Goal: Information Seeking & Learning: Learn about a topic

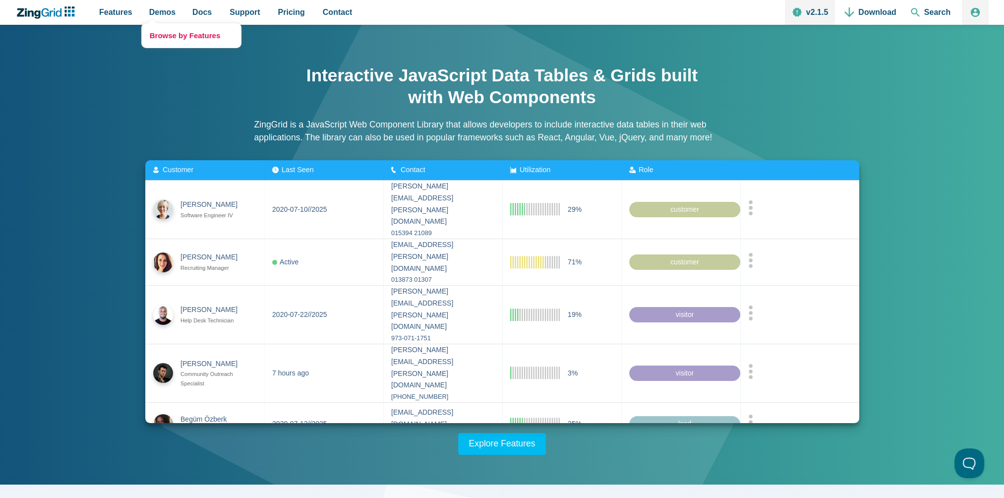
click at [165, 31] on link "Browse by Features" at bounding box center [191, 35] width 99 height 24
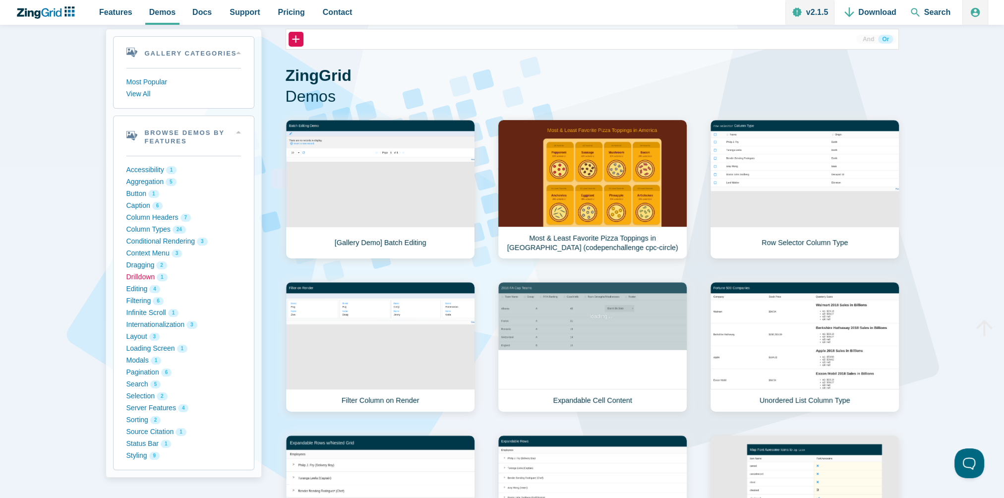
click at [150, 273] on button "Drilldown 1" at bounding box center [183, 277] width 115 height 12
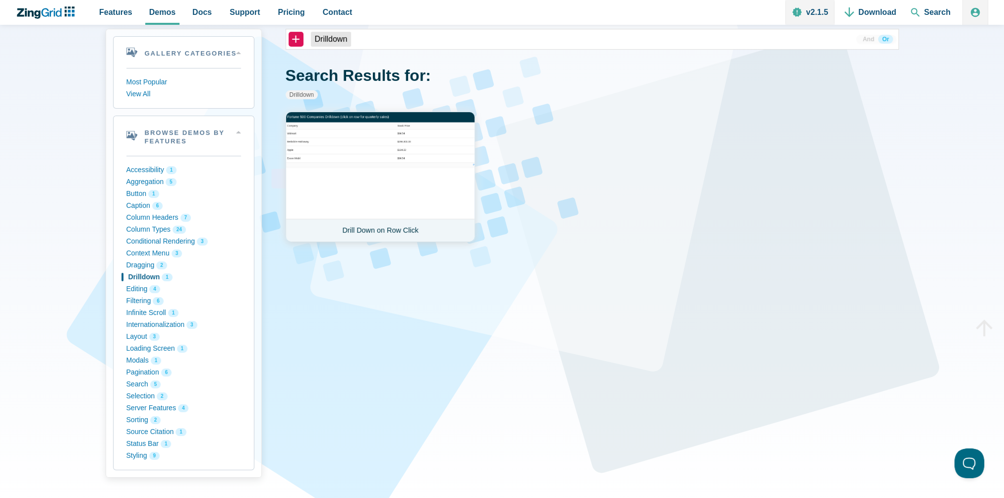
click at [333, 180] on link "Drill Down on Row Click" at bounding box center [380, 177] width 189 height 130
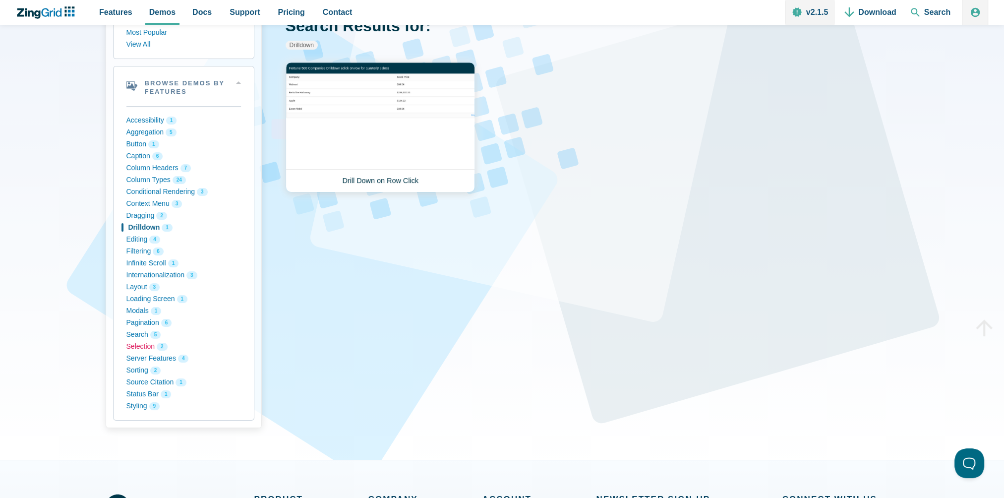
scroll to position [50, 0]
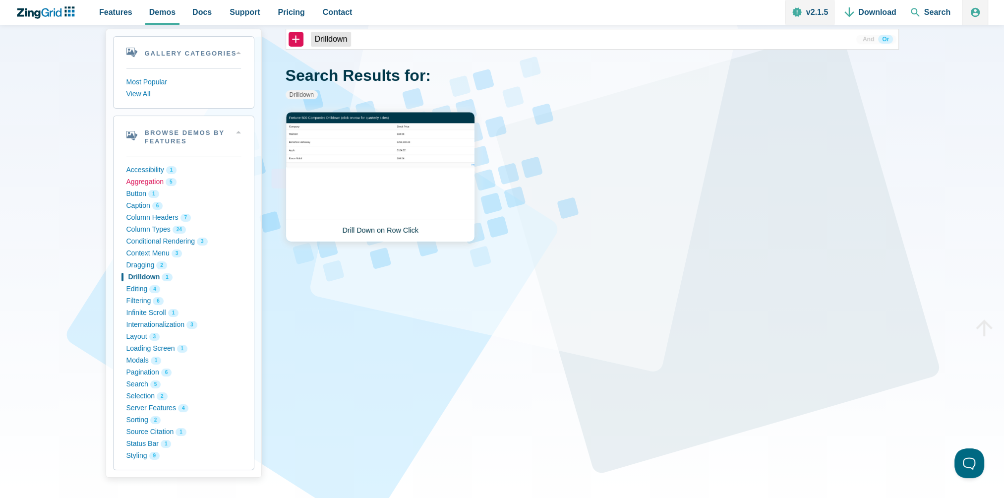
click at [146, 180] on button "Aggregation 5" at bounding box center [183, 182] width 115 height 12
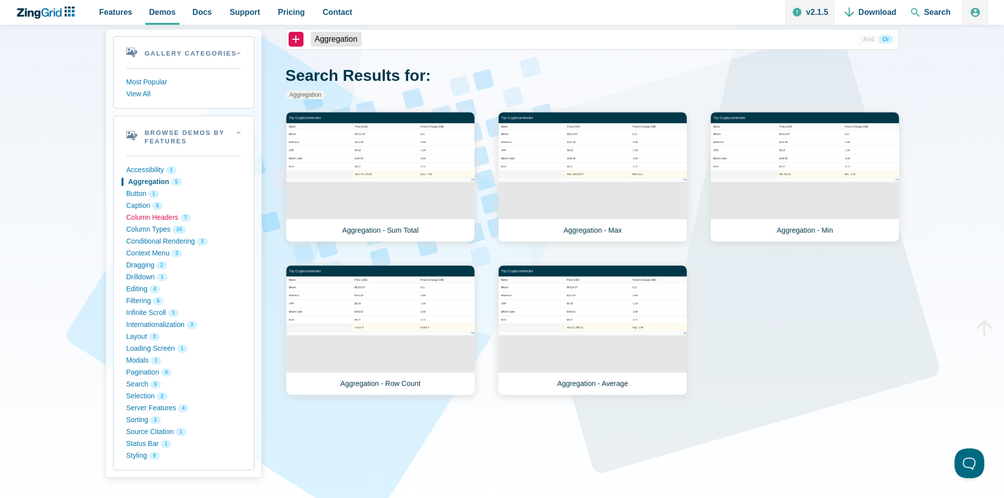
click at [147, 216] on button "Column Headers 7" at bounding box center [183, 218] width 115 height 12
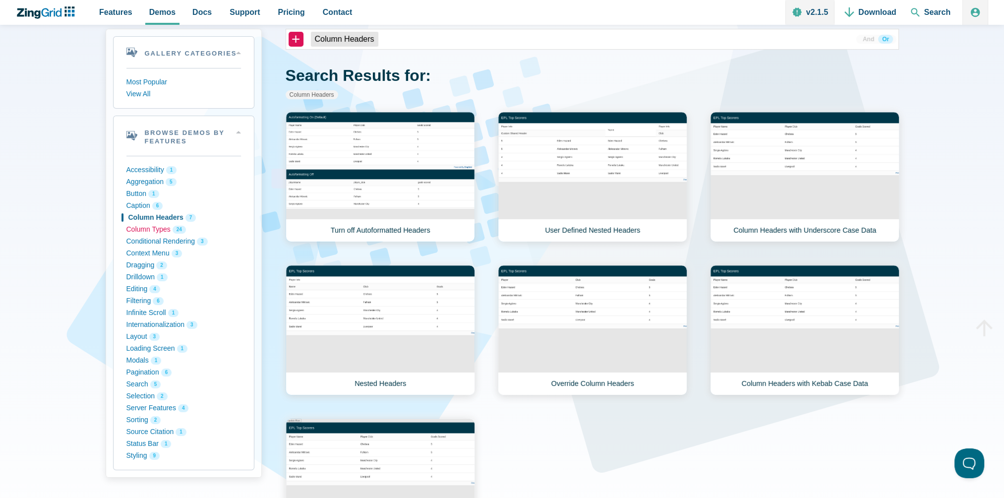
click at [147, 232] on button "Column Types 24" at bounding box center [183, 230] width 115 height 12
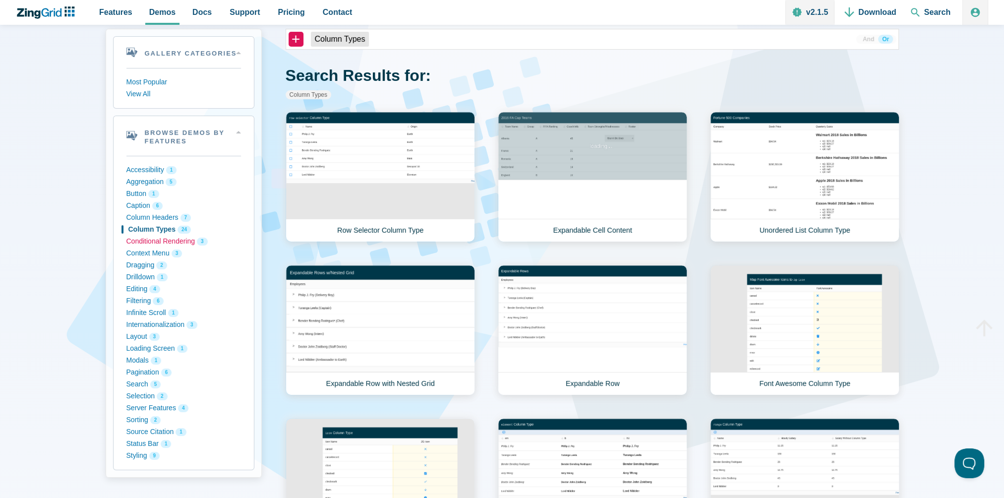
click at [149, 245] on button "Conditional Rendering 3" at bounding box center [183, 241] width 115 height 12
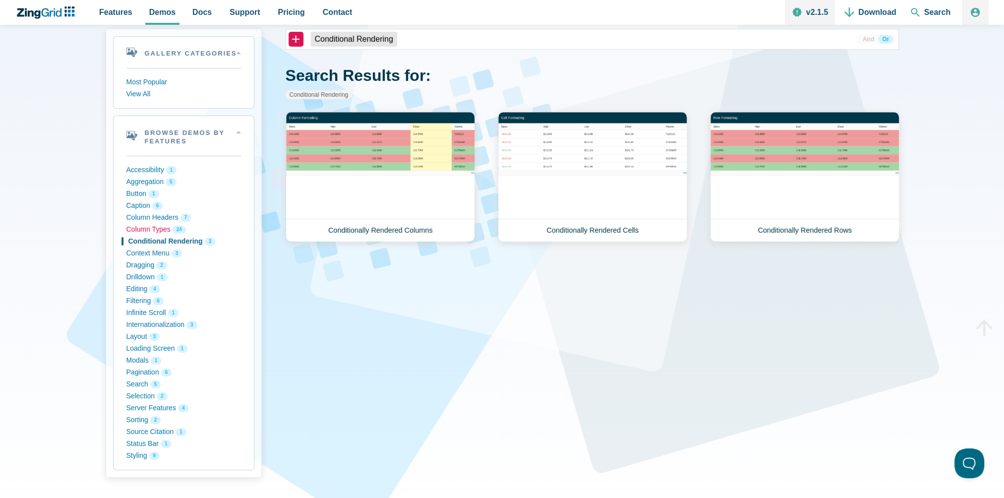
click at [149, 230] on button "Column Types 24" at bounding box center [183, 230] width 115 height 12
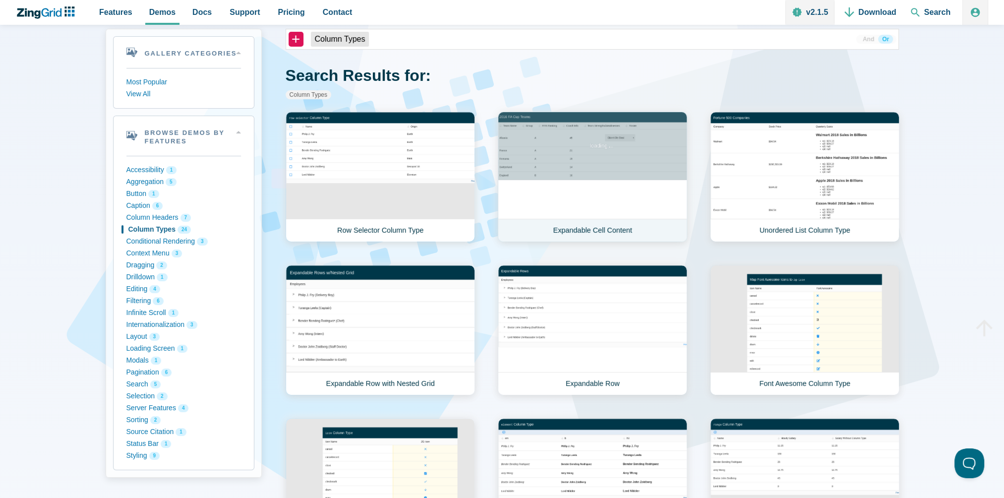
click at [563, 179] on link "Expandable Cell Content" at bounding box center [592, 177] width 189 height 130
click at [164, 219] on button "Column Headers 7" at bounding box center [183, 218] width 115 height 12
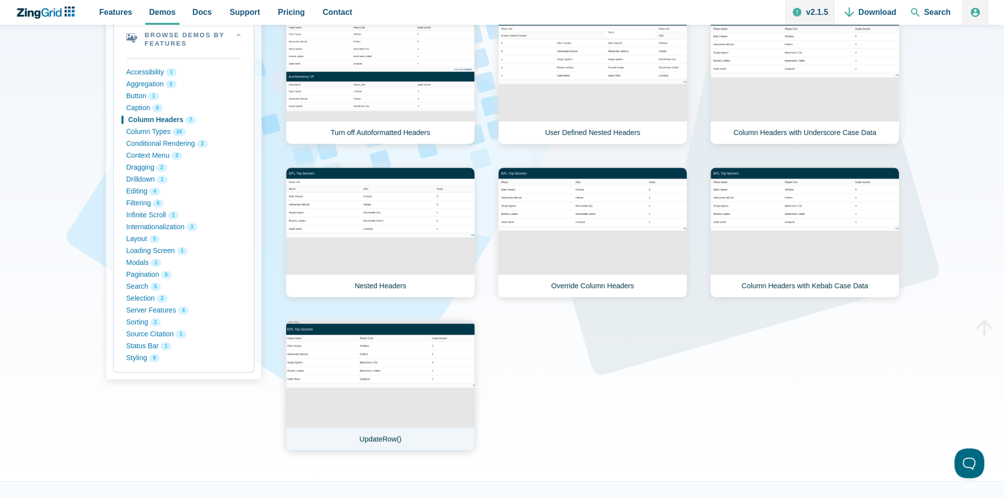
scroll to position [149, 0]
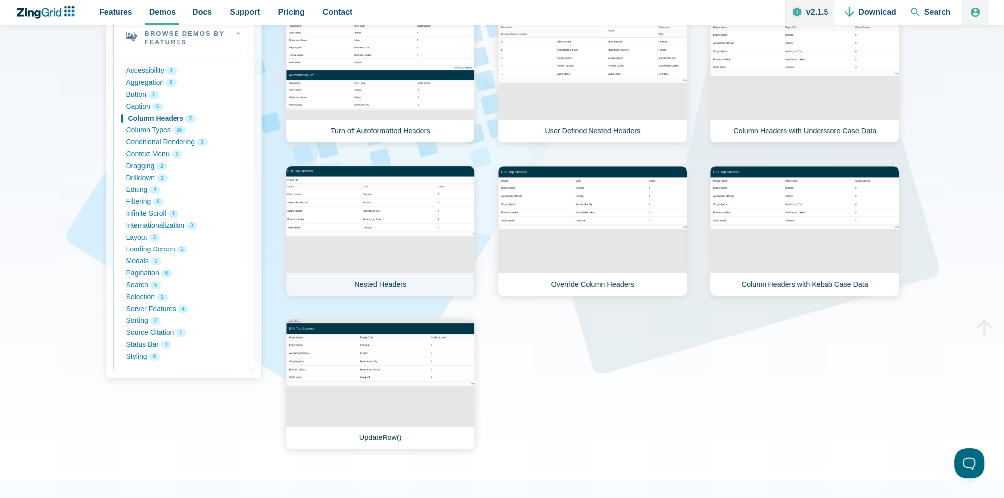
click at [356, 244] on link "Nested Headers" at bounding box center [380, 231] width 189 height 130
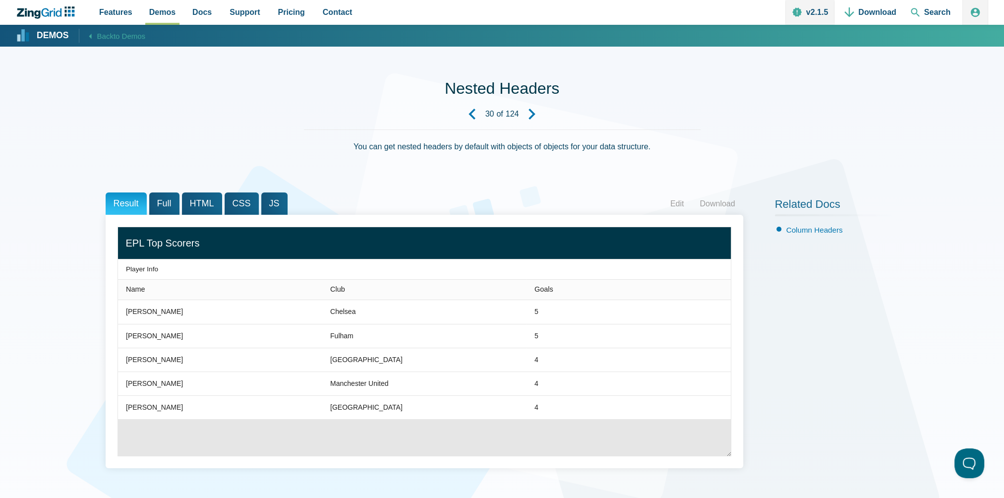
click at [150, 292] on div "Name" at bounding box center [173, 290] width 94 height 8
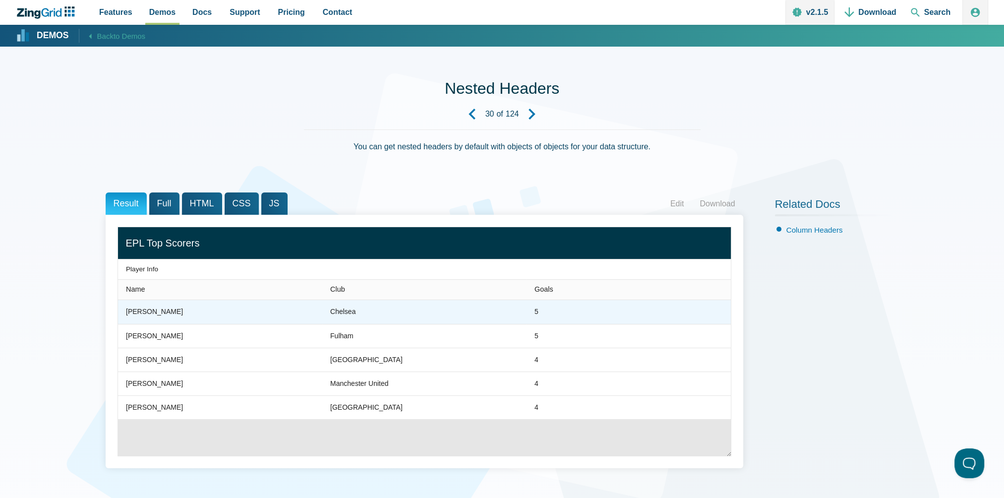
click at [153, 313] on div "Eden Hazard" at bounding box center [154, 312] width 57 height 12
drag, startPoint x: 137, startPoint y: 317, endPoint x: 135, endPoint y: 299, distance: 18.4
click at [137, 317] on zg-cell "Eden Hazard" at bounding box center [220, 312] width 204 height 24
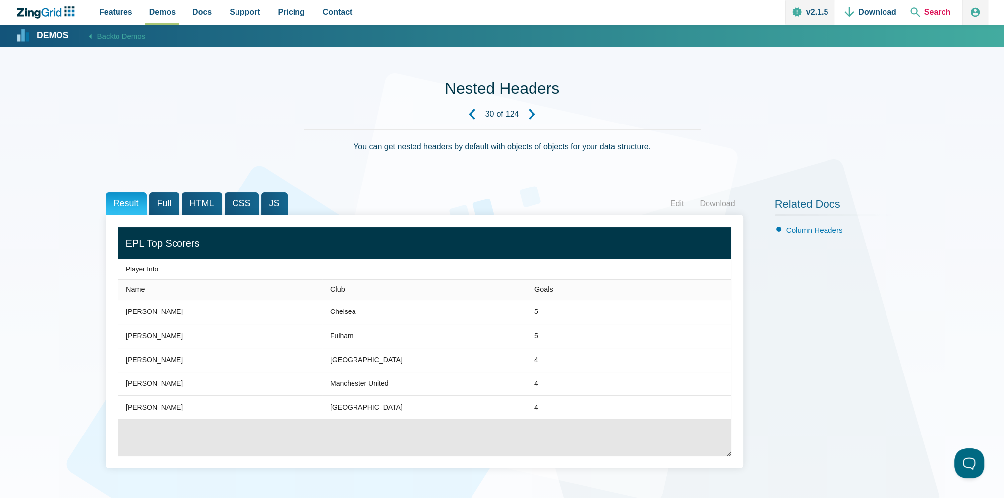
click at [934, 15] on span "Search" at bounding box center [930, 12] width 48 height 25
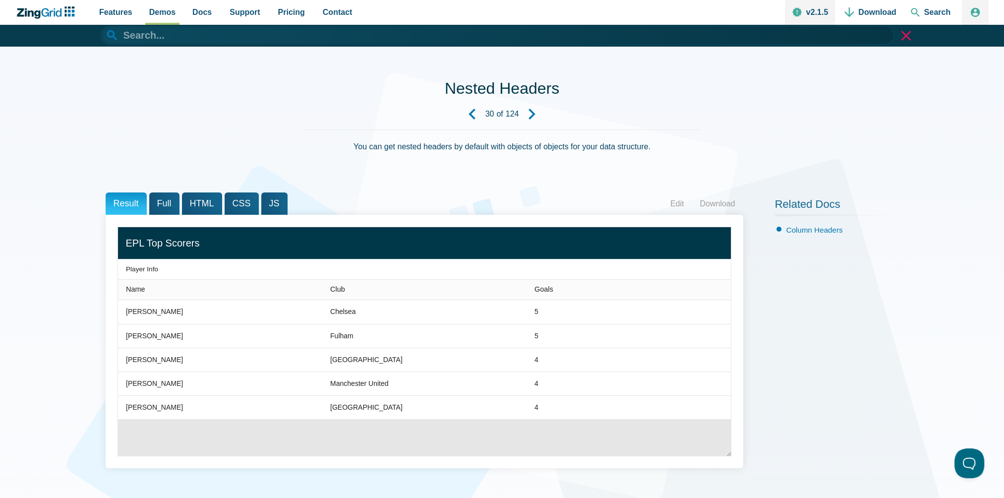
click at [684, 43] on input "App Header" at bounding box center [497, 35] width 793 height 19
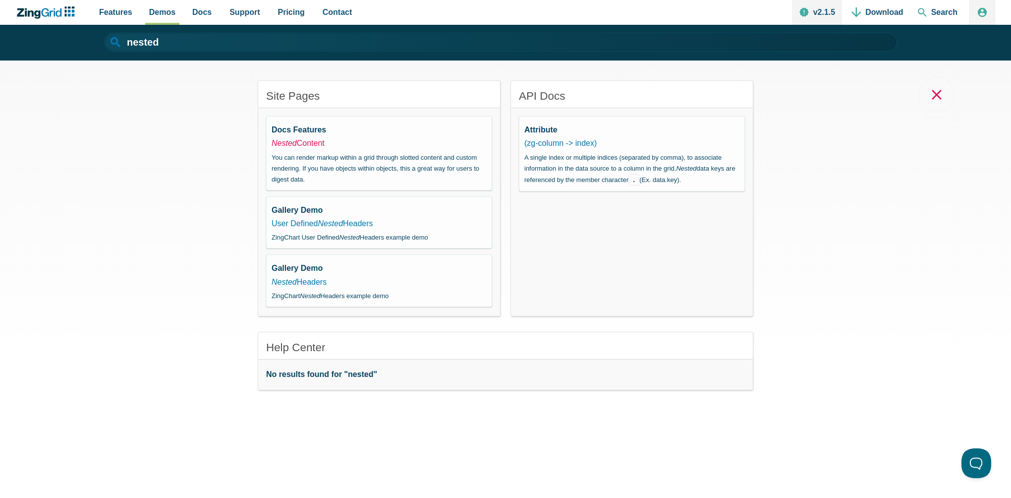
click at [309, 141] on link "Nested Content" at bounding box center [298, 143] width 53 height 8
type input "Nested Content"
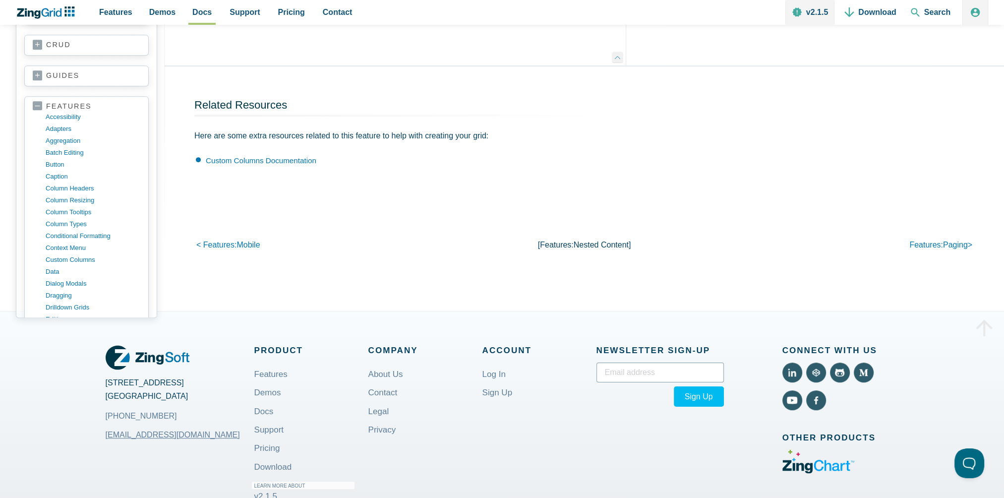
scroll to position [694, 0]
